Goal: Task Accomplishment & Management: Manage account settings

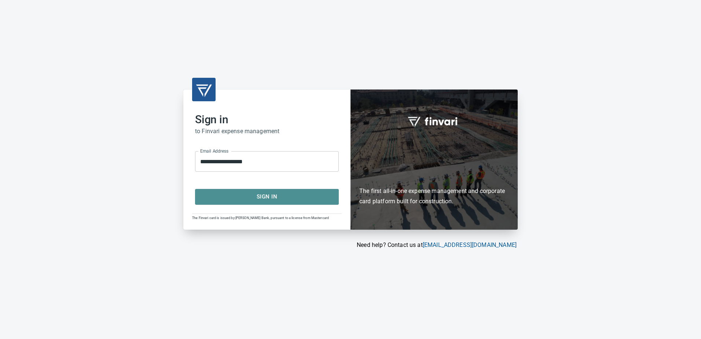
click at [257, 194] on span "Sign In" at bounding box center [267, 197] width 128 height 10
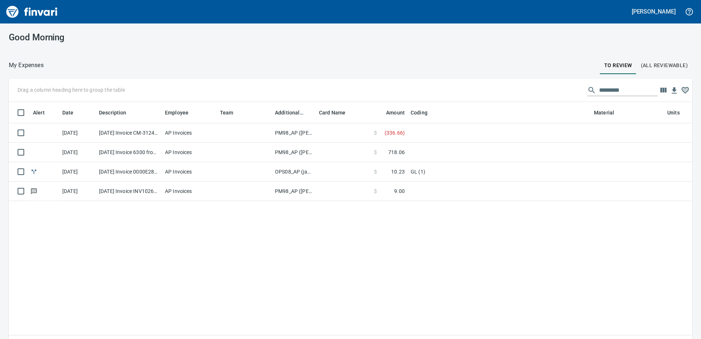
scroll to position [247, 672]
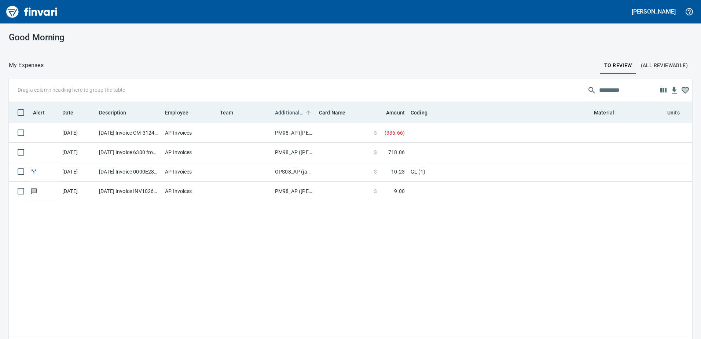
click at [289, 110] on span "Additional Reviewer" at bounding box center [289, 112] width 29 height 9
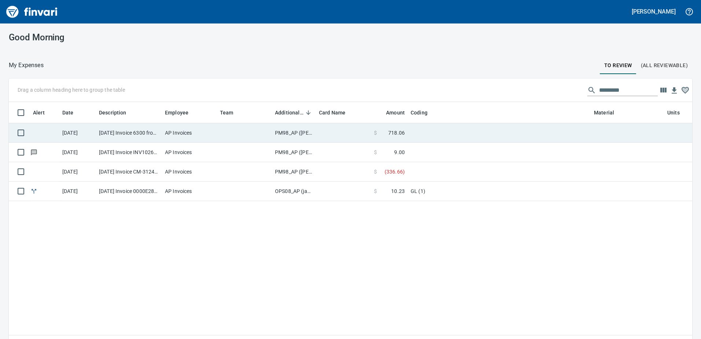
click at [290, 130] on td "PM98_AP ([PERSON_NAME], [PERSON_NAME])" at bounding box center [294, 132] width 44 height 19
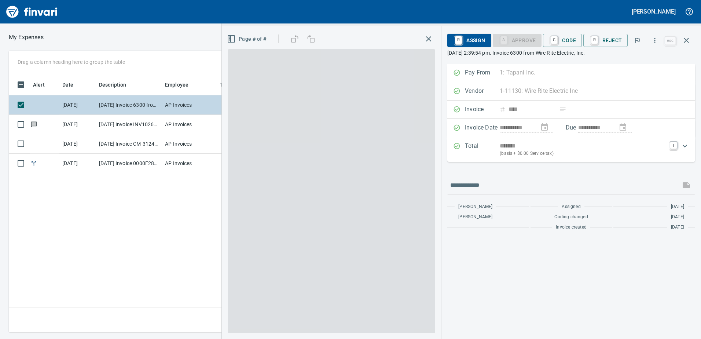
scroll to position [247, 495]
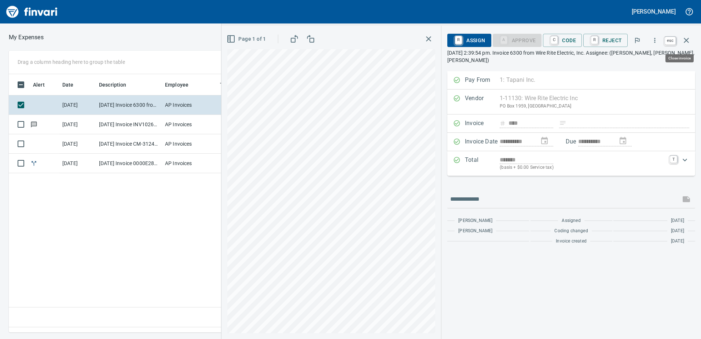
click at [688, 38] on icon "button" at bounding box center [686, 40] width 5 height 5
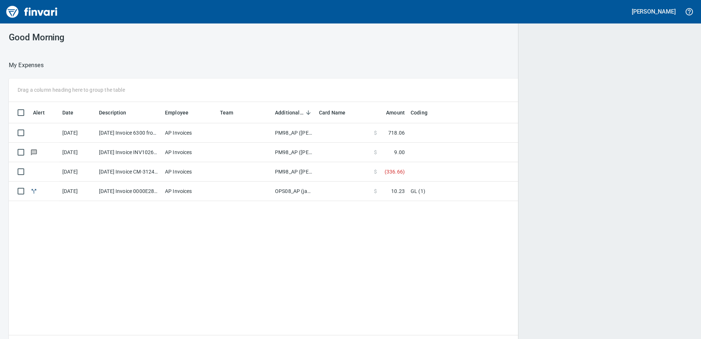
scroll to position [1, 1]
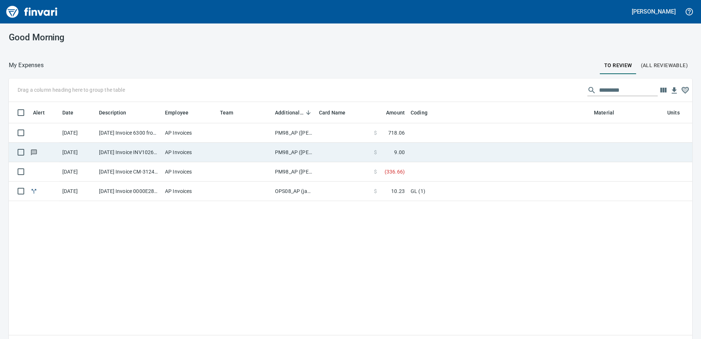
click at [291, 160] on td "PM98_AP (samr, shanet)" at bounding box center [294, 152] width 44 height 19
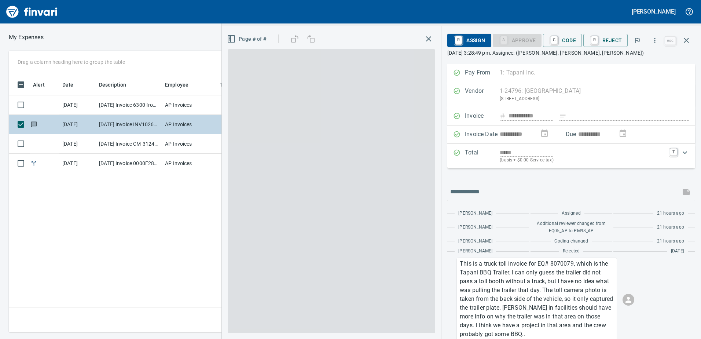
scroll to position [247, 495]
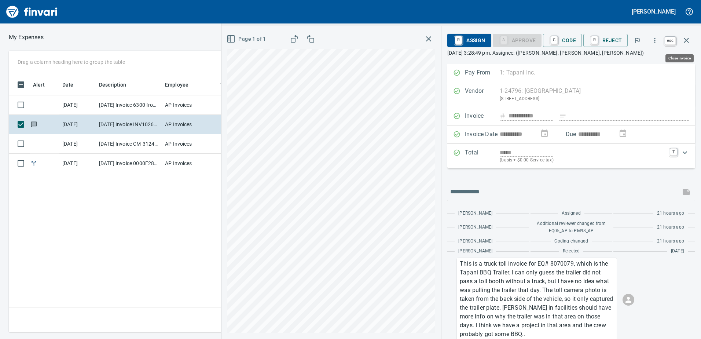
click at [687, 39] on icon "button" at bounding box center [686, 40] width 5 height 5
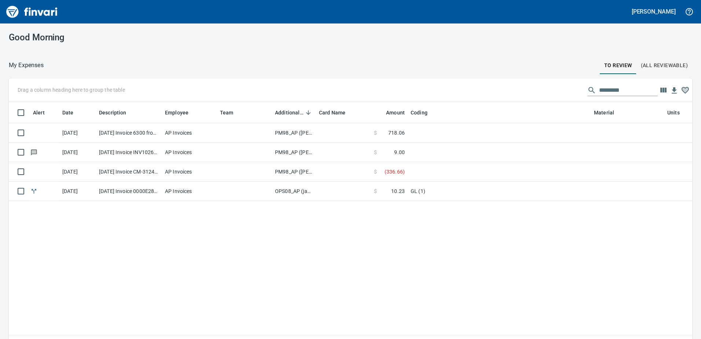
scroll to position [247, 672]
